Goal: Find specific page/section: Find specific page/section

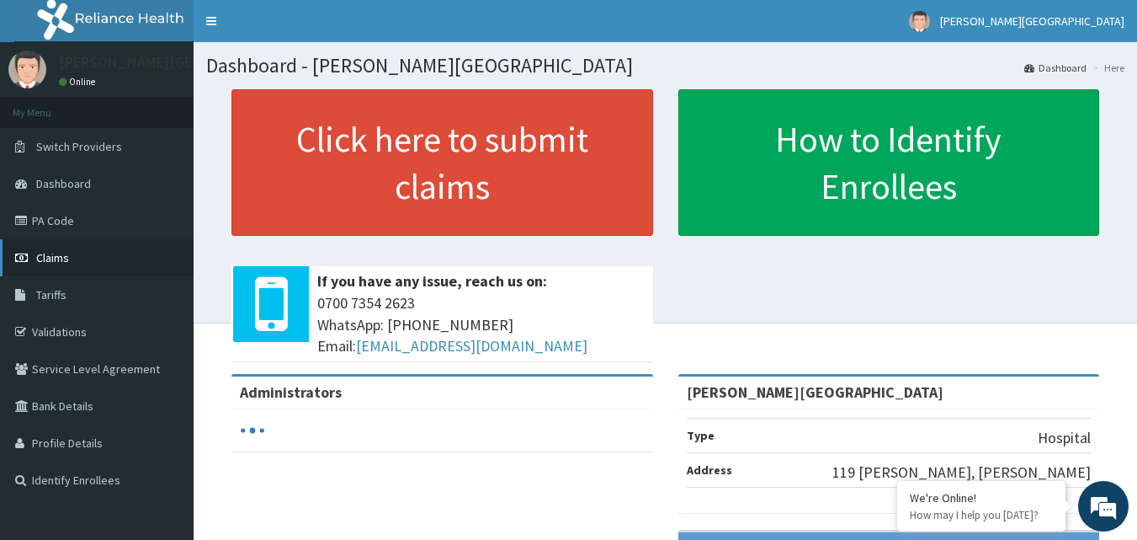
click at [95, 268] on link "Claims" at bounding box center [97, 257] width 194 height 37
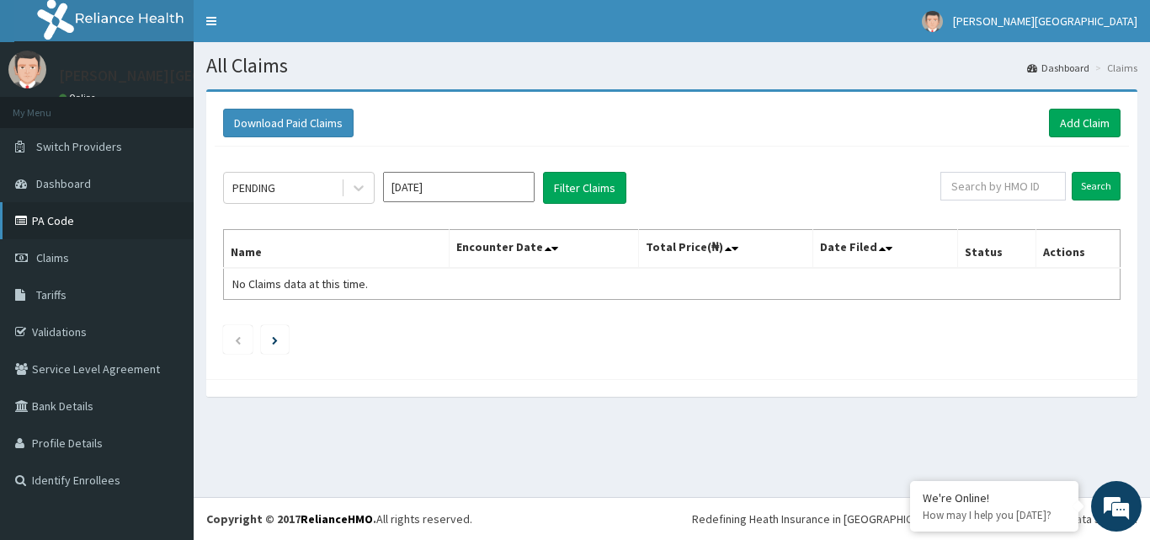
click at [64, 205] on link "PA Code" at bounding box center [97, 220] width 194 height 37
